Goal: Check status: Check status

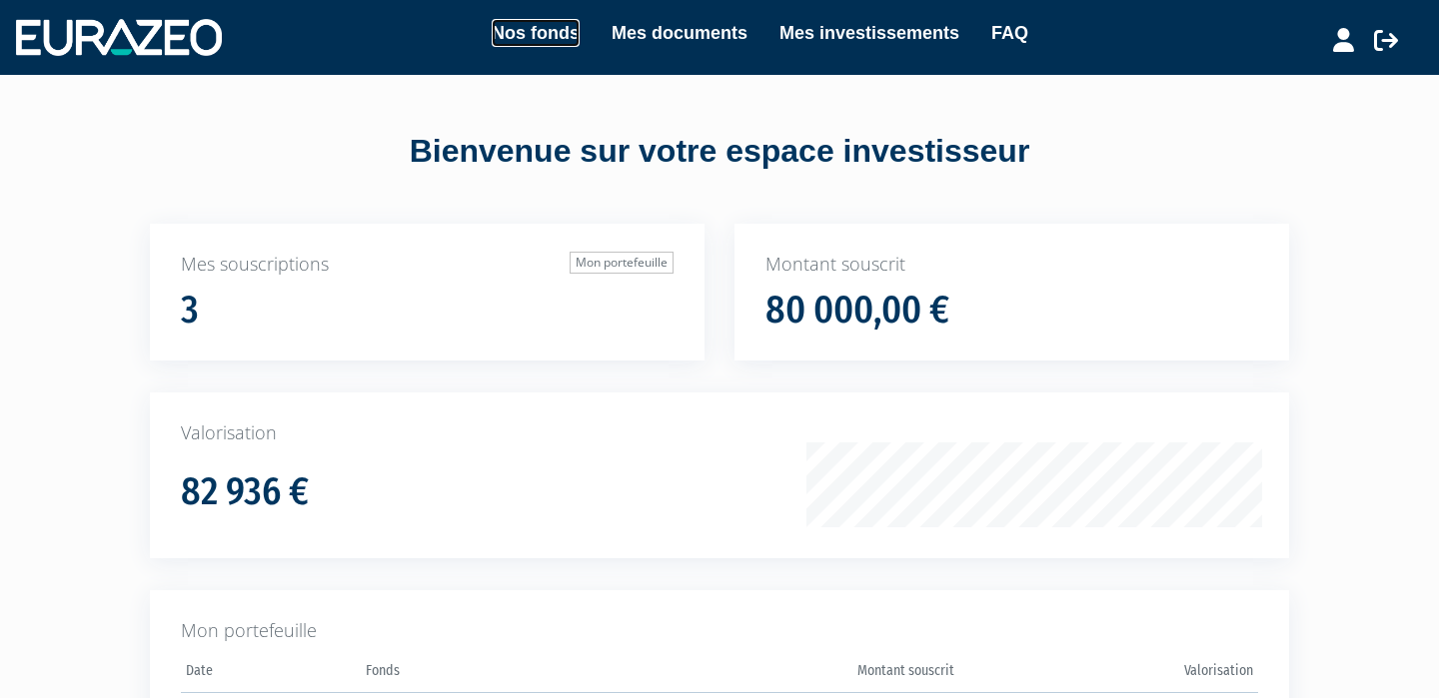
click at [572, 37] on link "Nos fonds" at bounding box center [536, 33] width 88 height 28
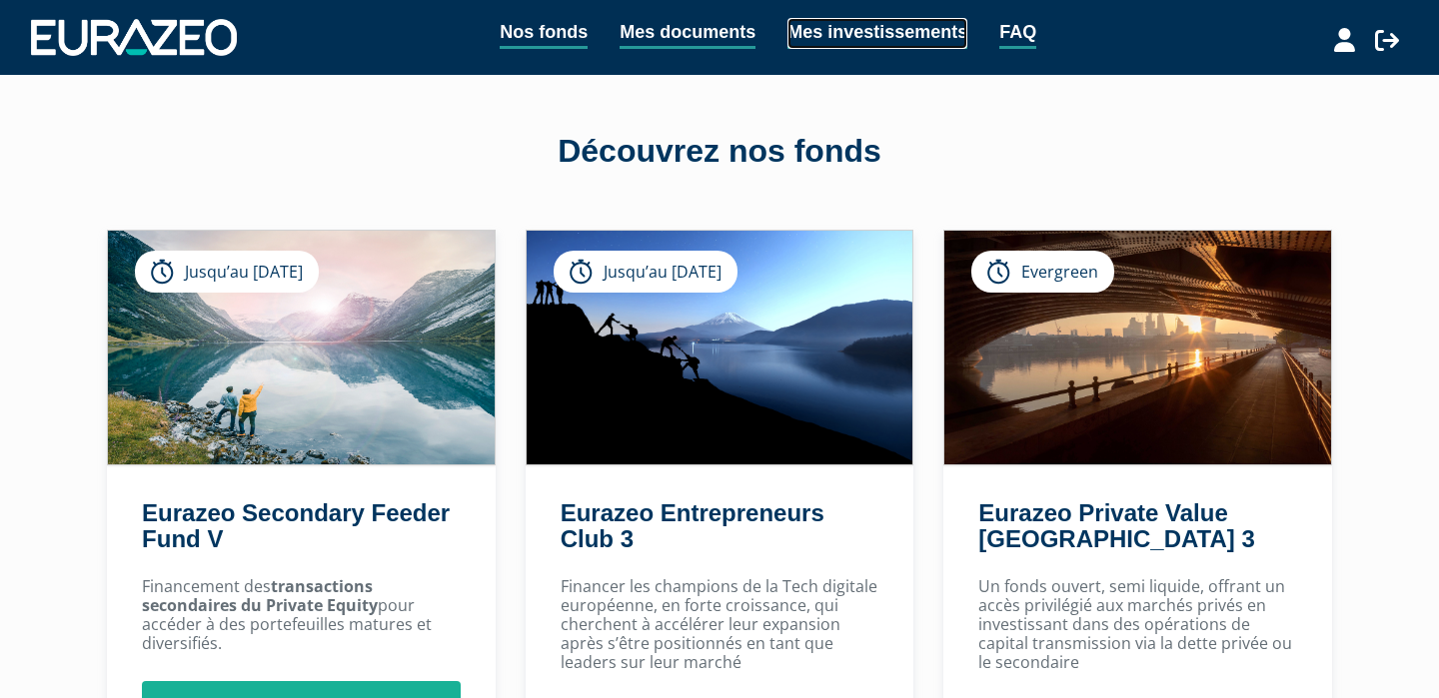
click at [822, 20] on link "Mes investissements" at bounding box center [877, 33] width 180 height 31
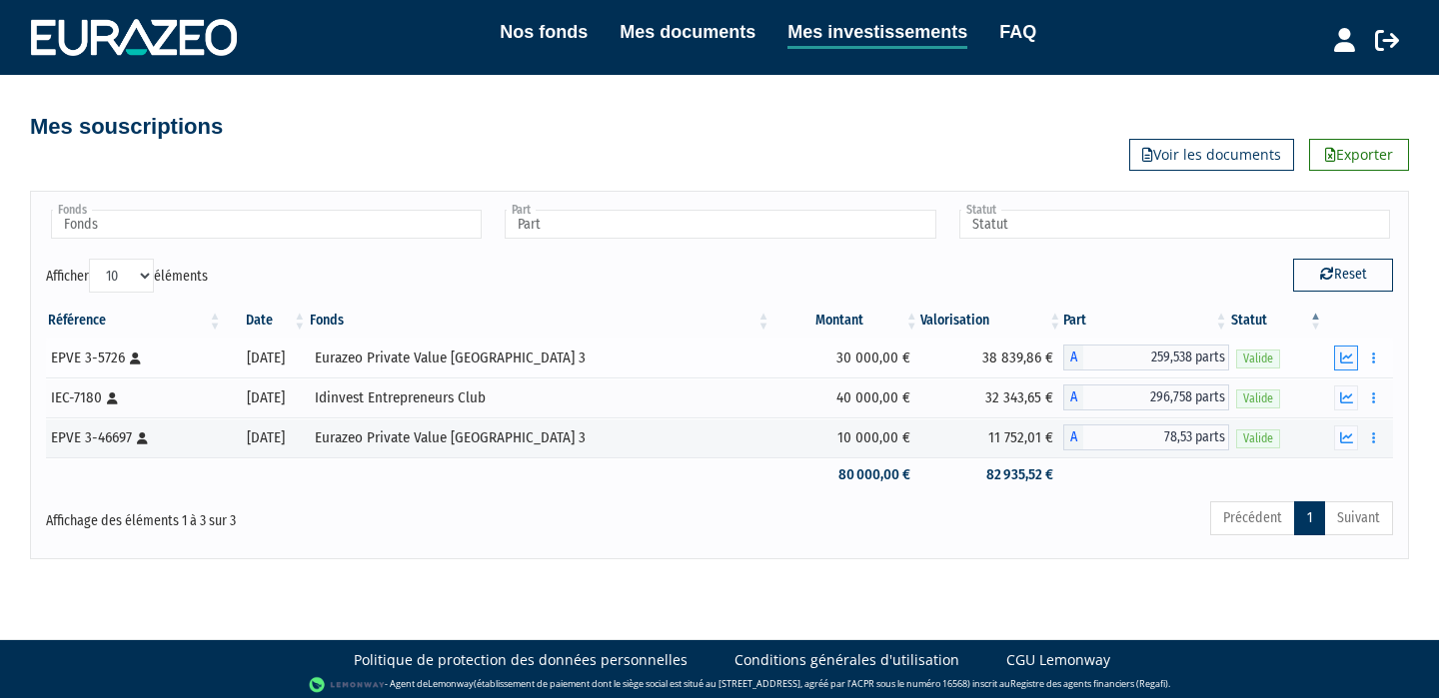
click at [1338, 359] on button "button" at bounding box center [1346, 358] width 24 height 25
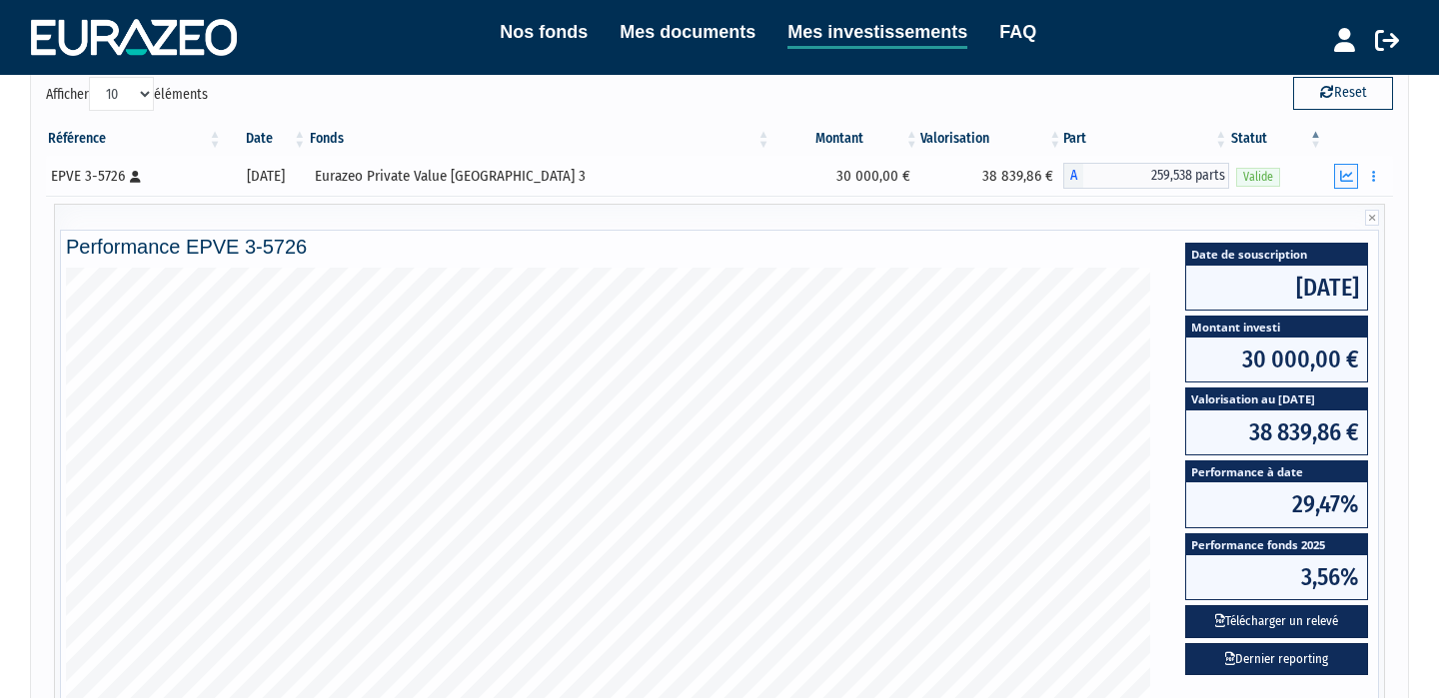
scroll to position [186, 0]
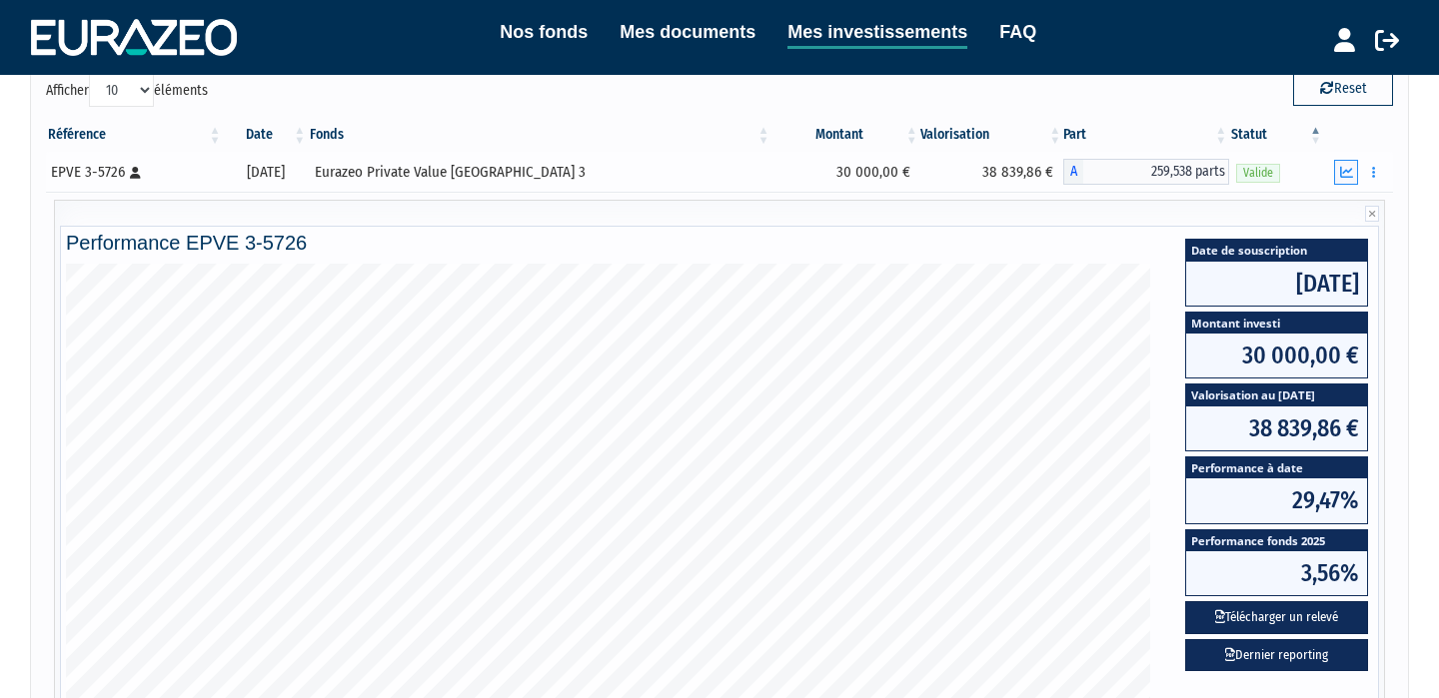
click at [1343, 164] on button "button" at bounding box center [1346, 172] width 24 height 25
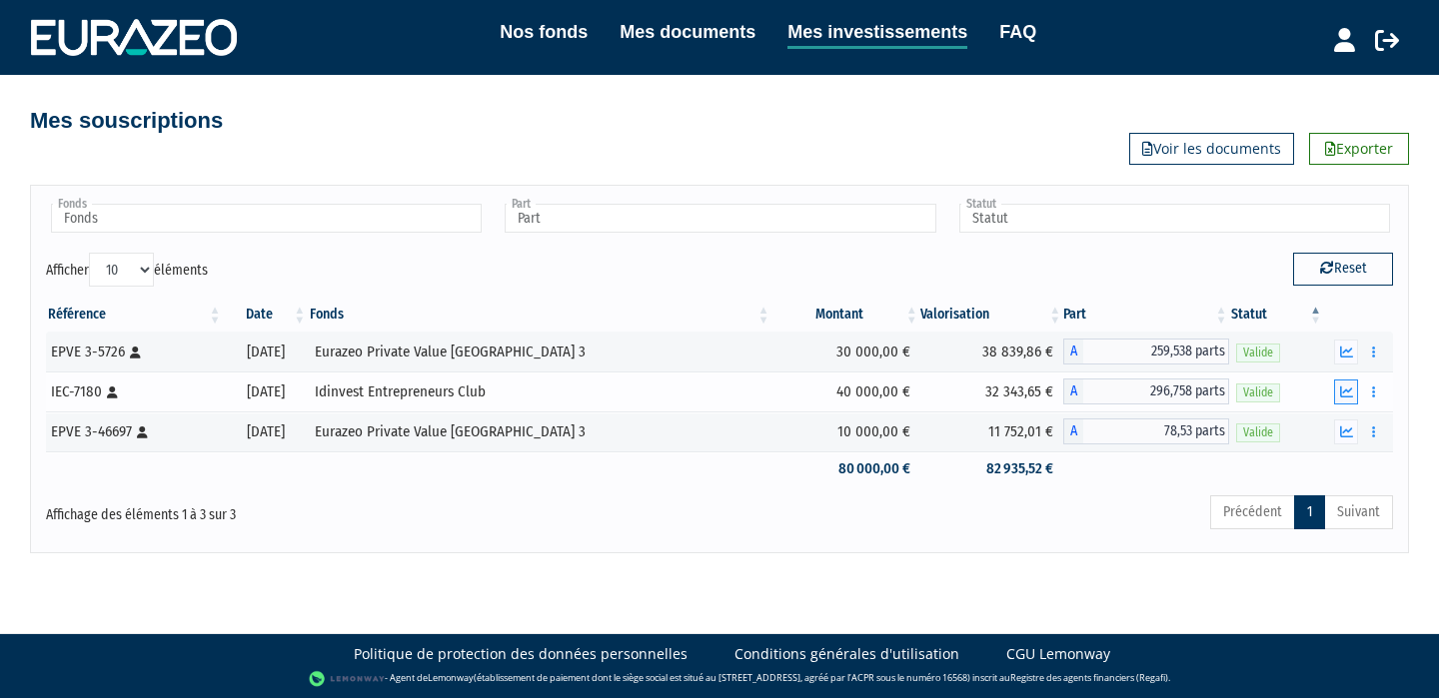
click at [1344, 388] on icon "button" at bounding box center [1346, 392] width 13 height 13
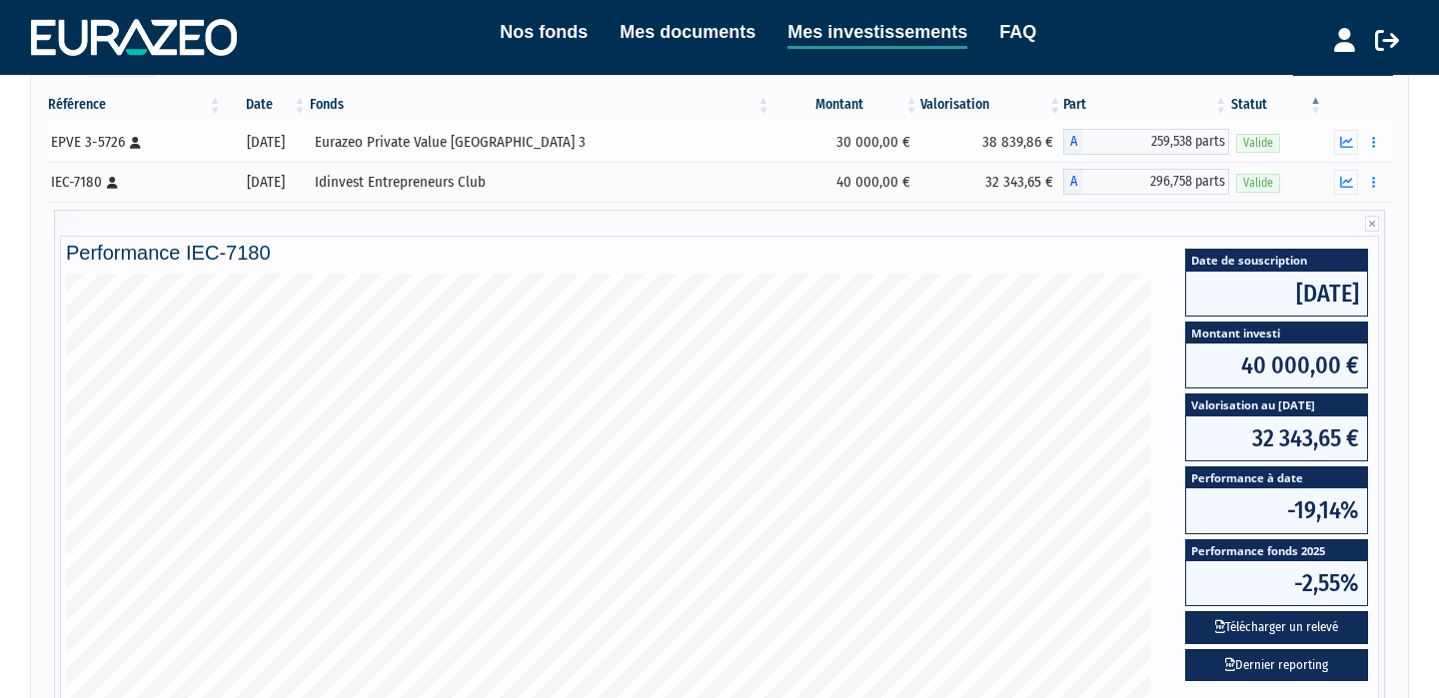
scroll to position [270, 0]
